Goal: Find specific page/section: Find specific page/section

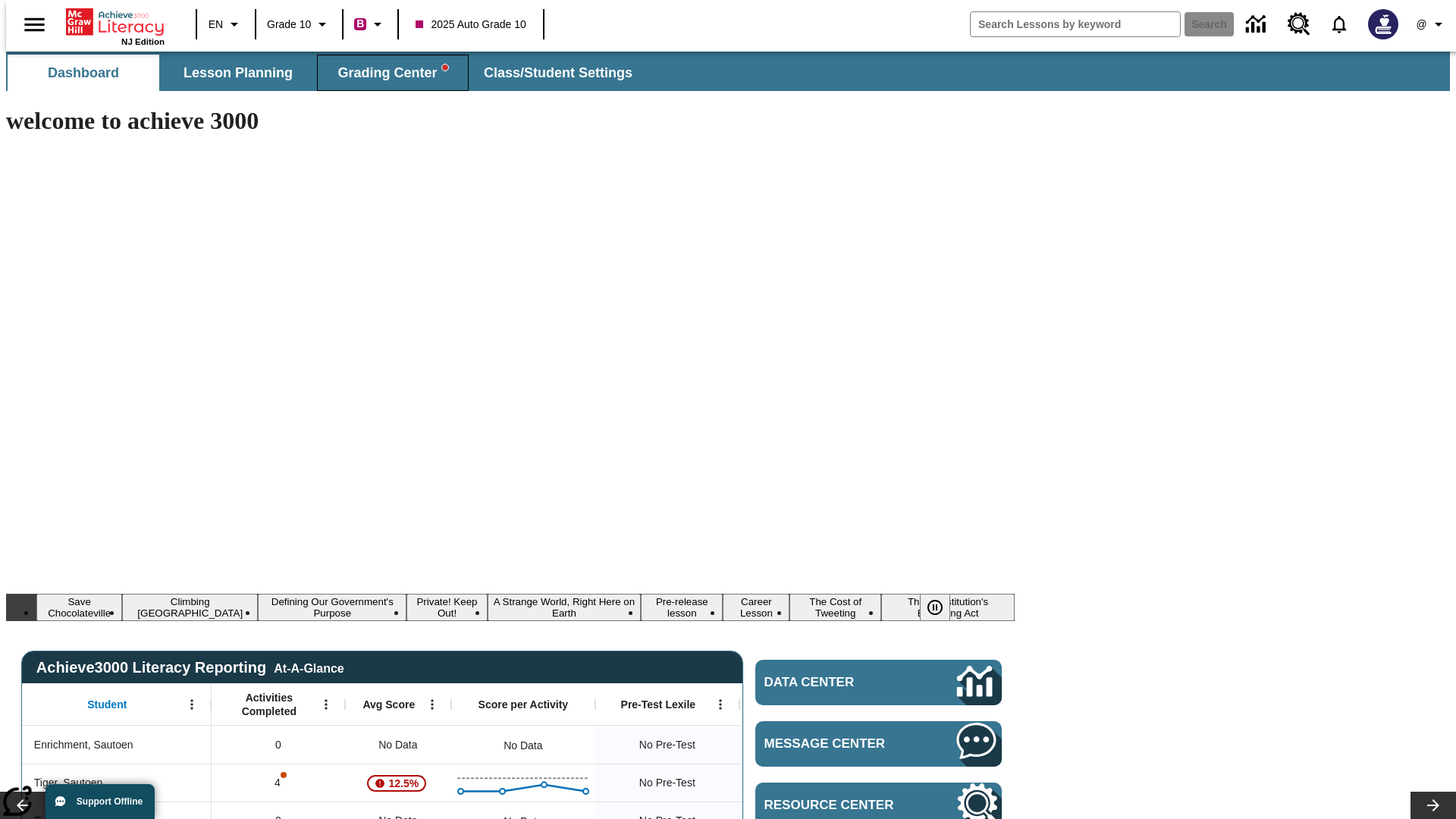
click at [387, 73] on span "Grading Center" at bounding box center [392, 73] width 110 height 17
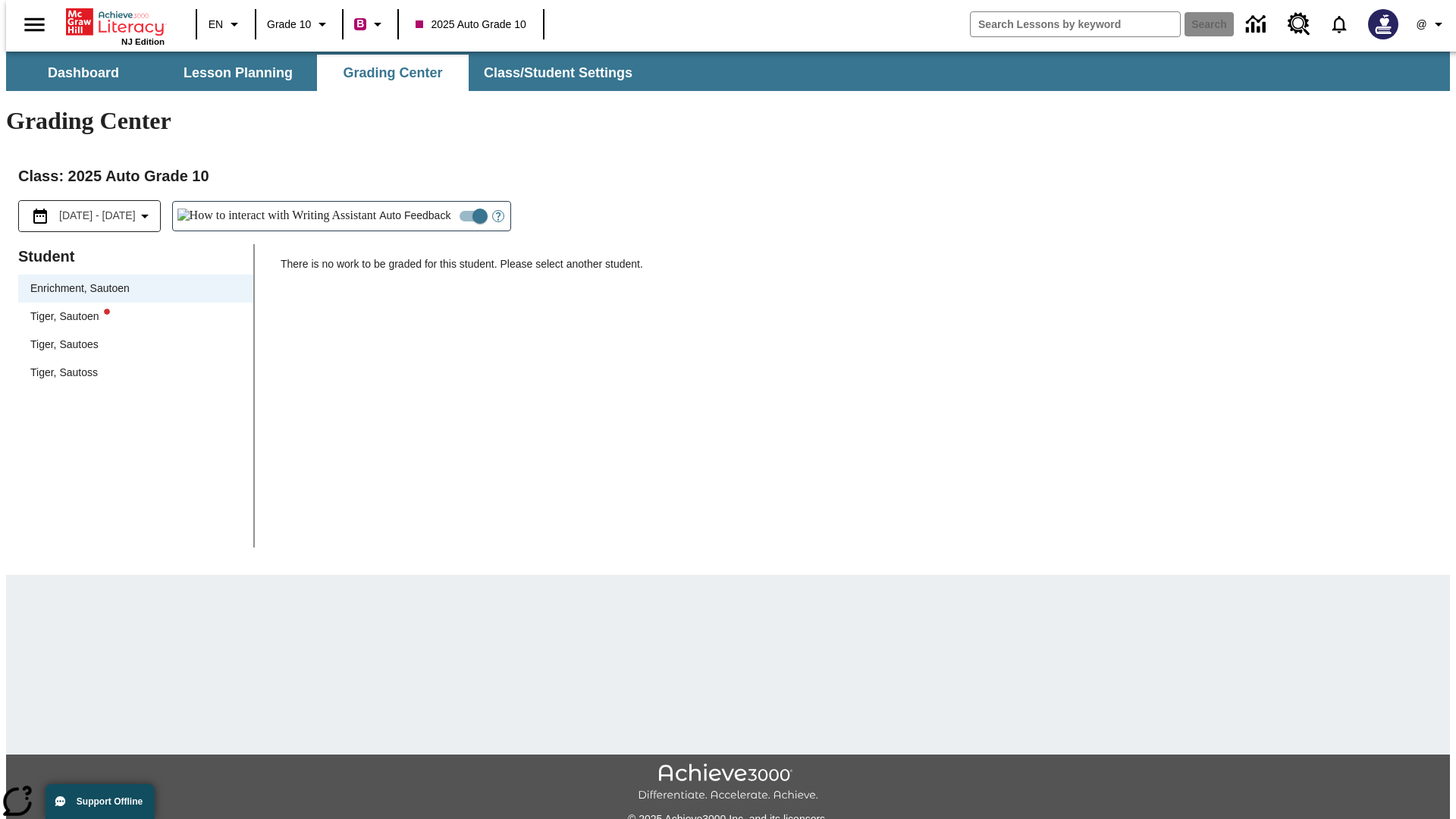
click at [130, 309] on div "Tiger, Sautoen" at bounding box center [135, 316] width 211 height 16
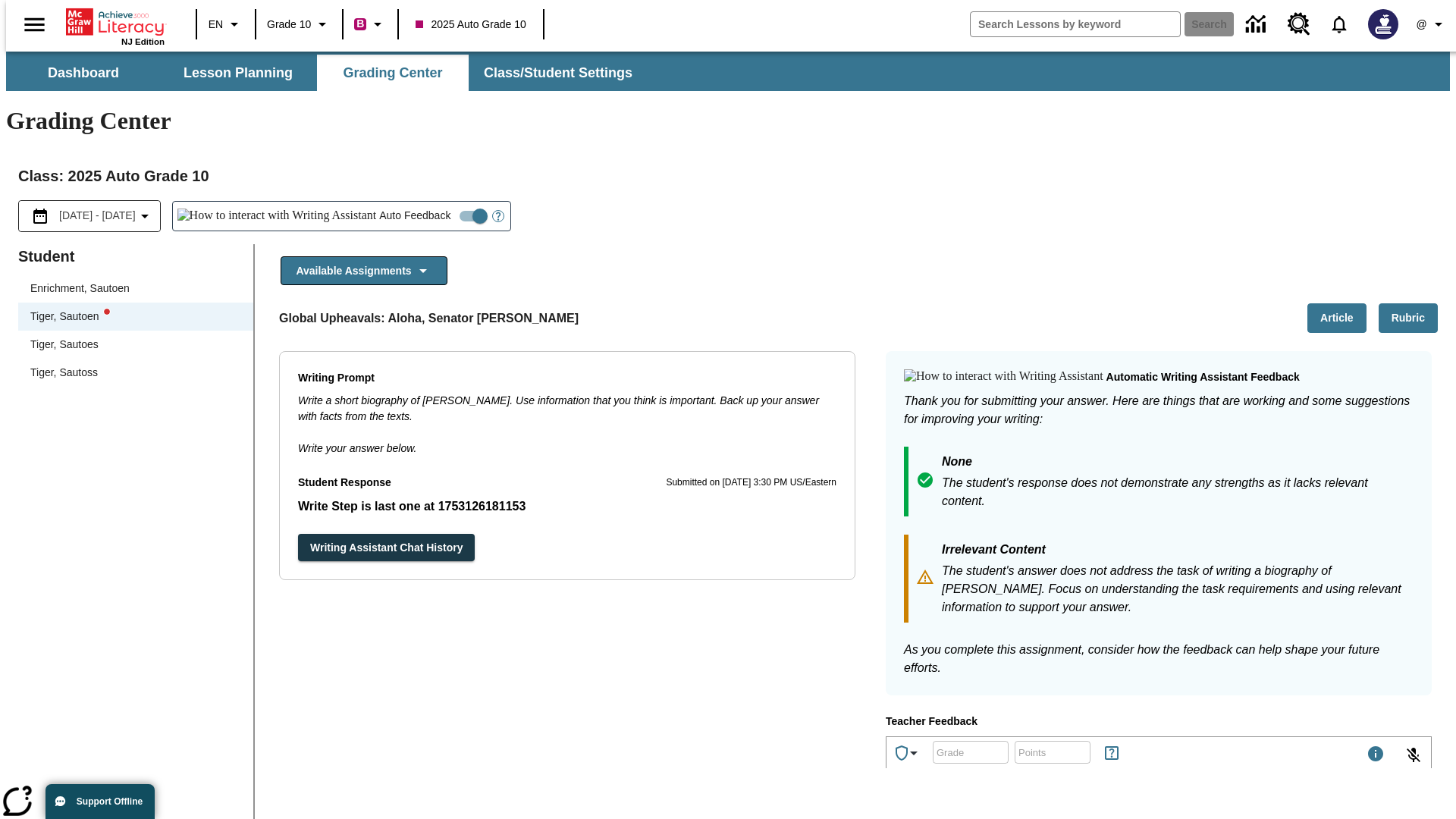
scroll to position [262, 0]
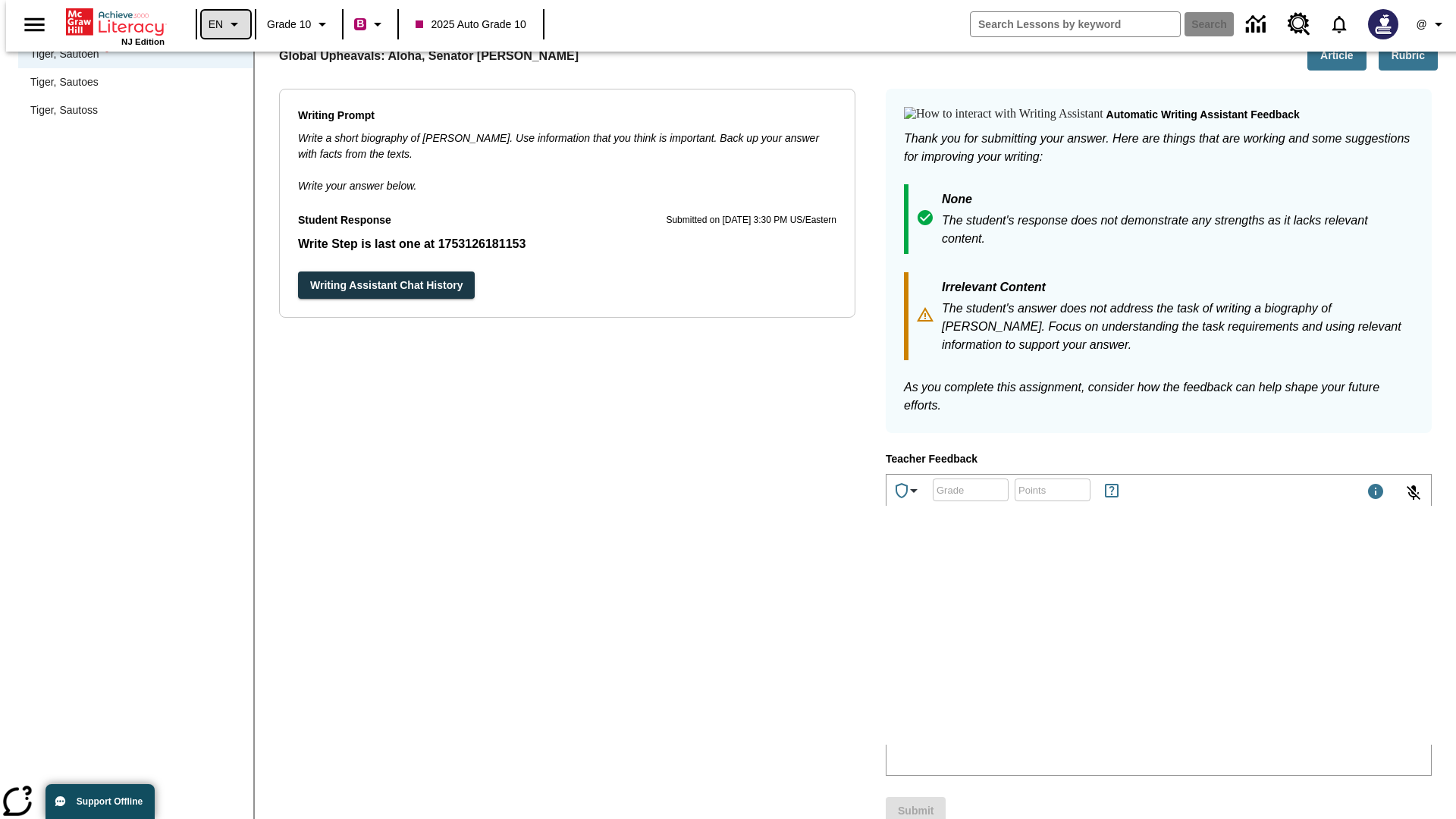
click at [225, 24] on icon "Language: EN, Select a language" at bounding box center [234, 24] width 18 height 18
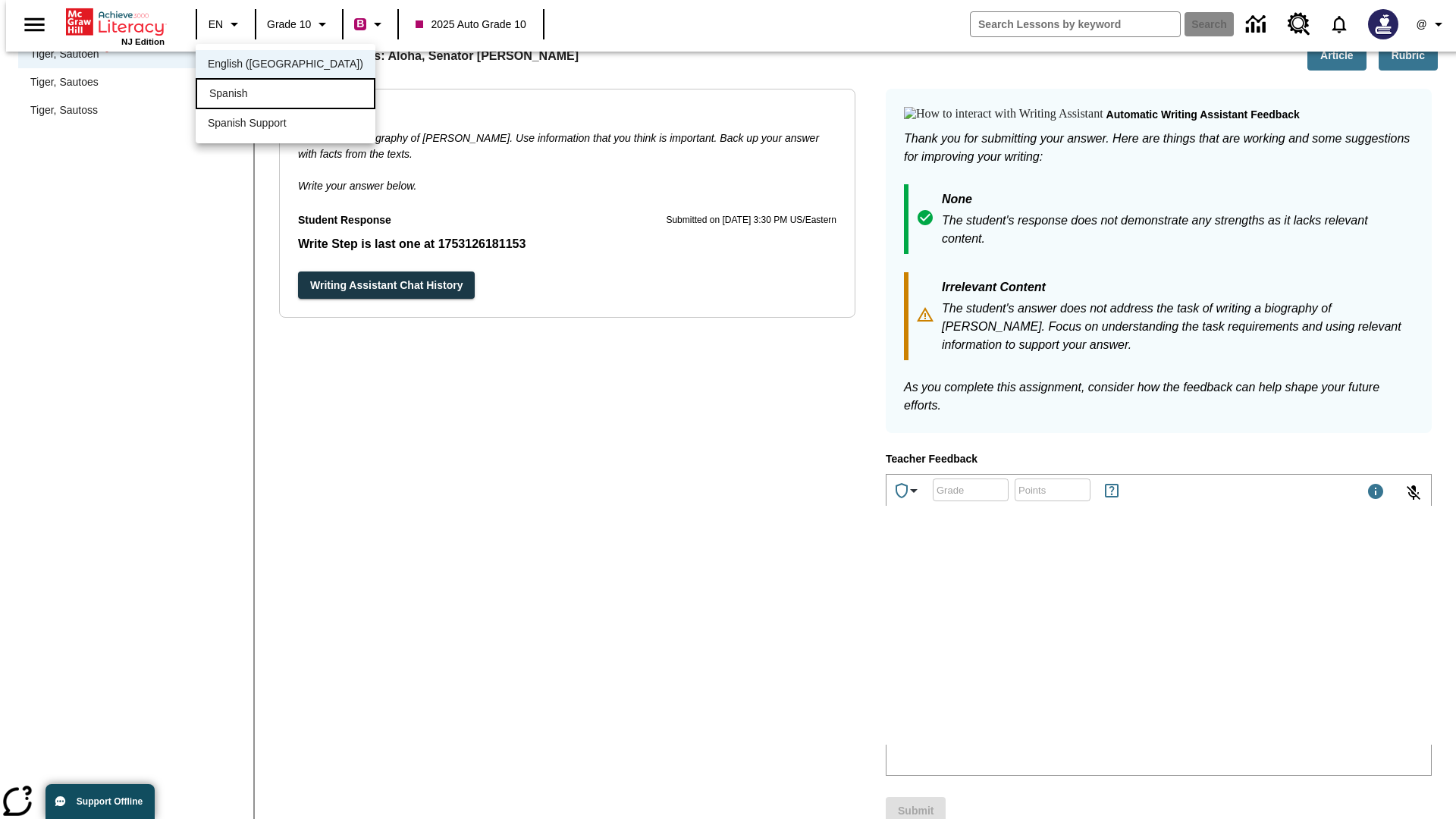
click at [253, 94] on div "Spanish" at bounding box center [286, 94] width 180 height 31
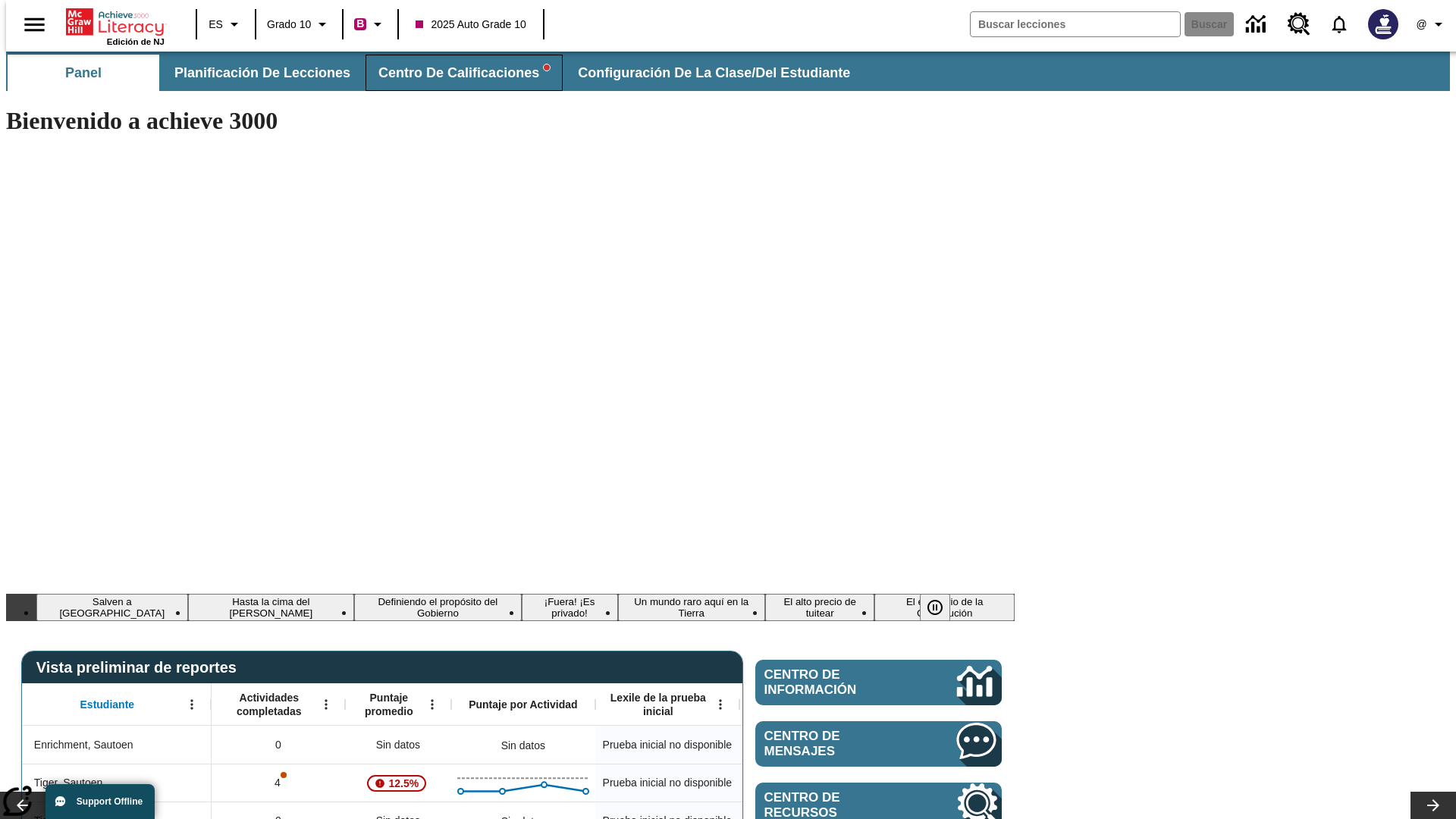
click at [451, 73] on span "Centro de calificaciones" at bounding box center [464, 73] width 171 height 17
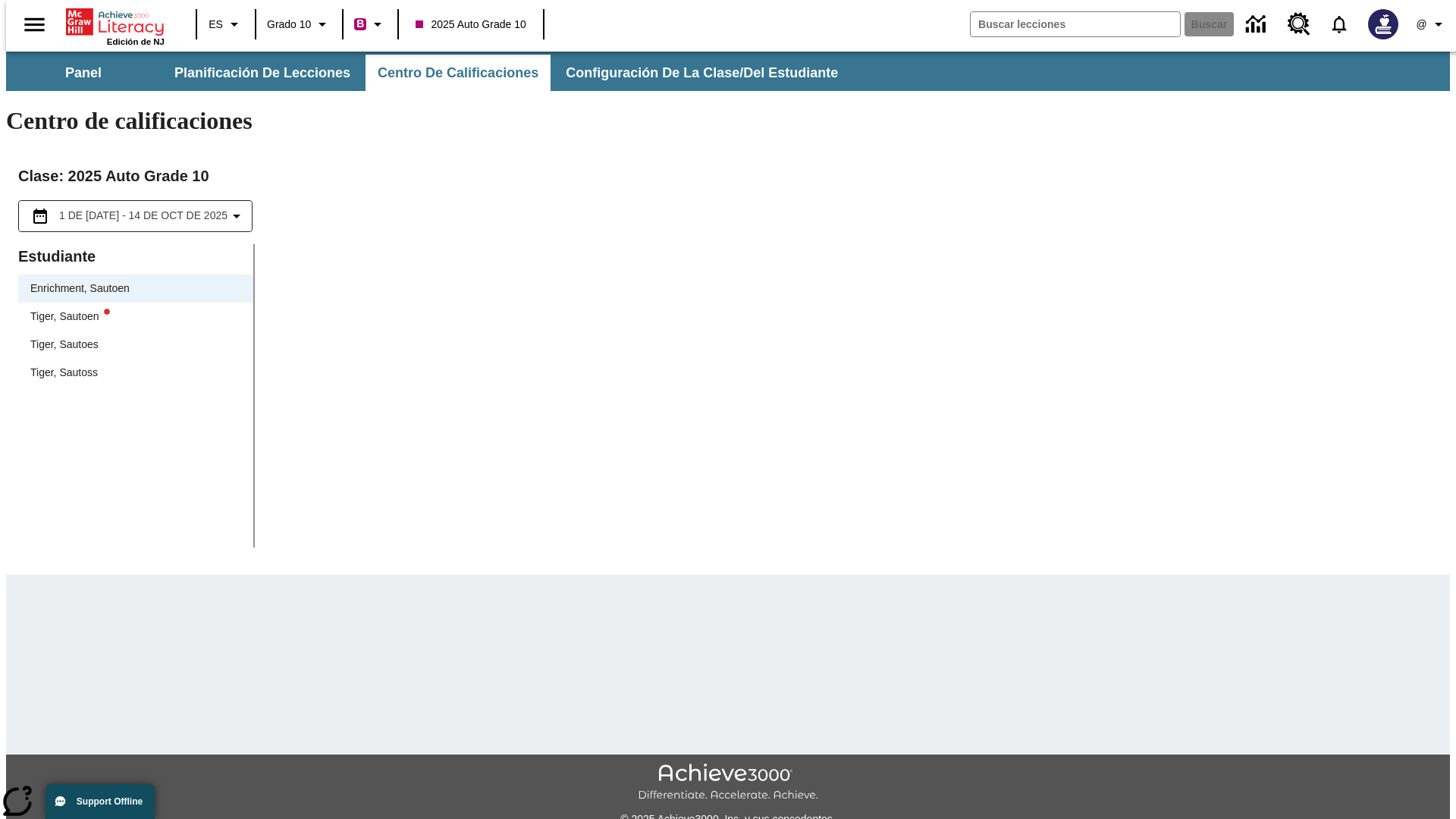
click at [130, 309] on div "Tiger, Sautoen" at bounding box center [135, 316] width 211 height 16
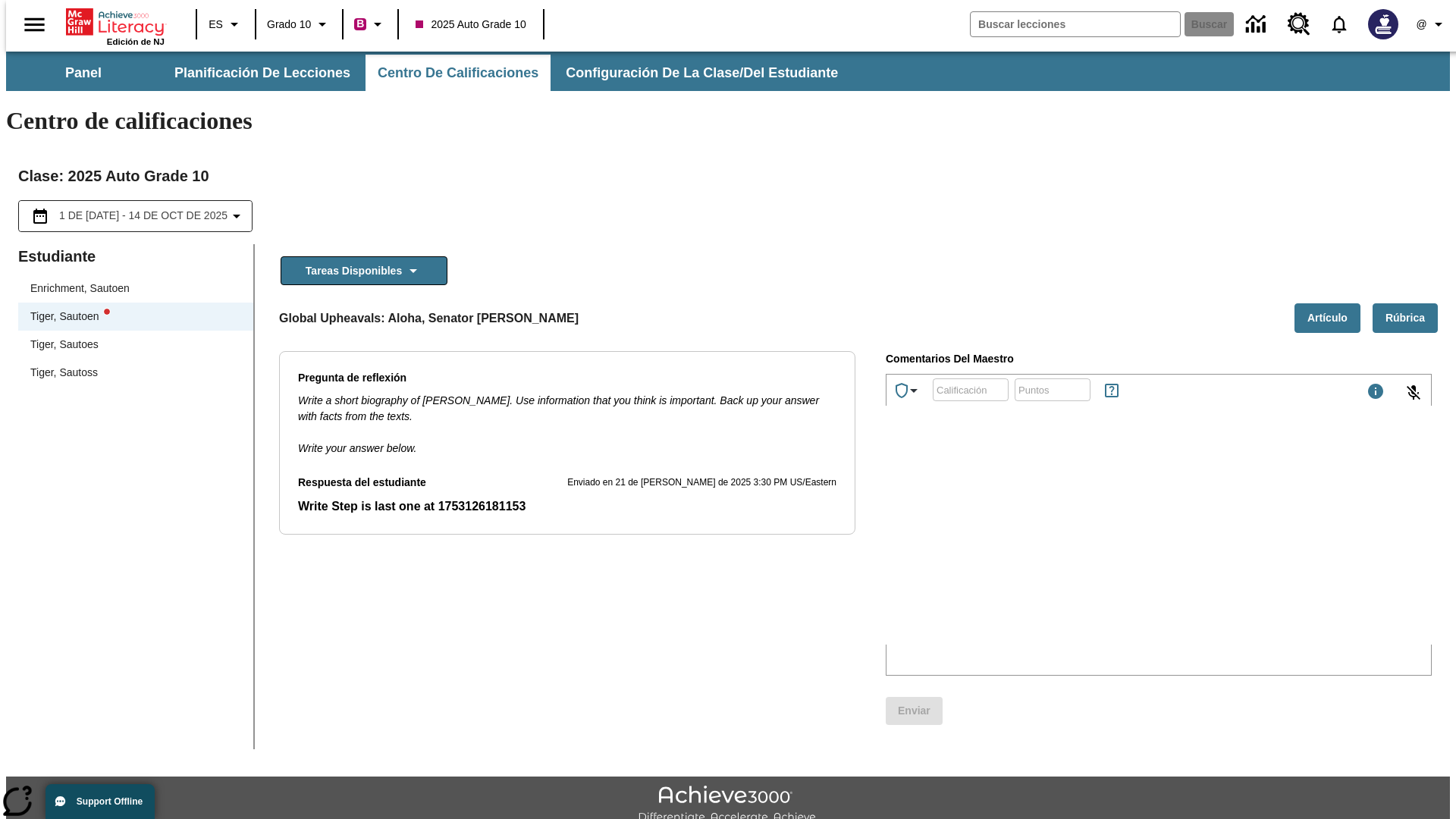
scroll to position [34, 0]
